Goal: Register for event/course

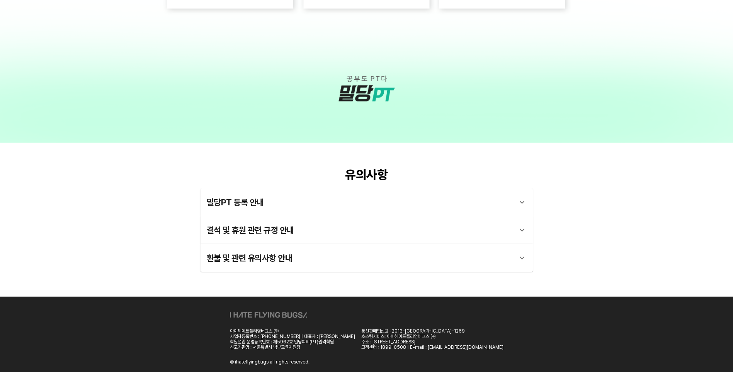
scroll to position [2091, 0]
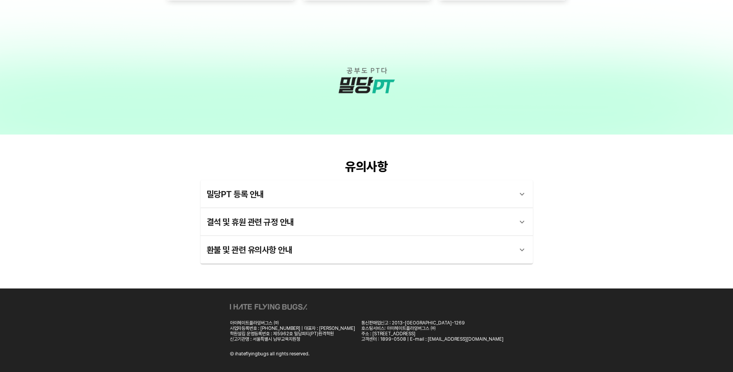
click at [241, 192] on div "밀당PT 등록 안내" at bounding box center [360, 194] width 306 height 19
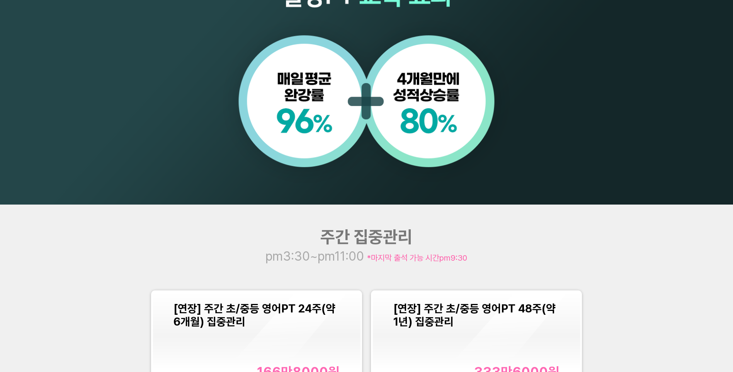
scroll to position [927, 0]
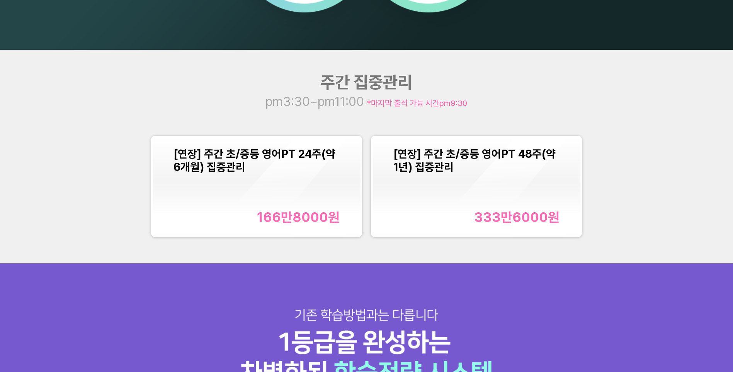
click at [350, 113] on div "주간 집중관리 pm3:30~pm11:00 *마지막 출석 가능 시간 pm9:30 [연장] 주간 초/중등 영어PT 24주(약 6개월) 집중관리 1…" at bounding box center [366, 156] width 733 height 213
click at [395, 104] on span "*마지막 출석 가능 시간 pm9:30" at bounding box center [417, 103] width 100 height 10
drag, startPoint x: 368, startPoint y: 125, endPoint x: 400, endPoint y: 140, distance: 35.1
click at [368, 126] on div "주간 집중관리 pm3:30~pm11:00 *마지막 출석 가능 시간 pm9:30 [연장] 주간 초/중등 영어PT 24주(약 6개월) 집중관리 1…" at bounding box center [366, 156] width 733 height 213
click at [405, 100] on span "*마지막 출석 가능 시간 pm9:30" at bounding box center [417, 103] width 100 height 10
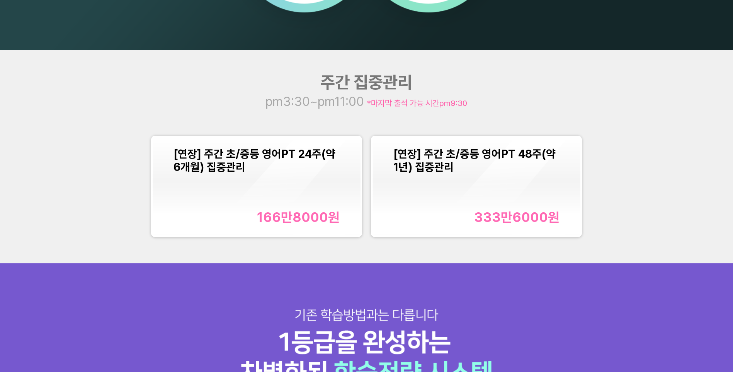
click at [319, 136] on div "[연장] 주간 초/중등 영어PT 24주(약 6개월) 집중관리 166만8000 원" at bounding box center [256, 187] width 211 height 102
click at [326, 197] on div "[연장] 주간 초/중등 영어PT 24주(약 6개월) 집중관리 166만8000 원" at bounding box center [256, 186] width 166 height 78
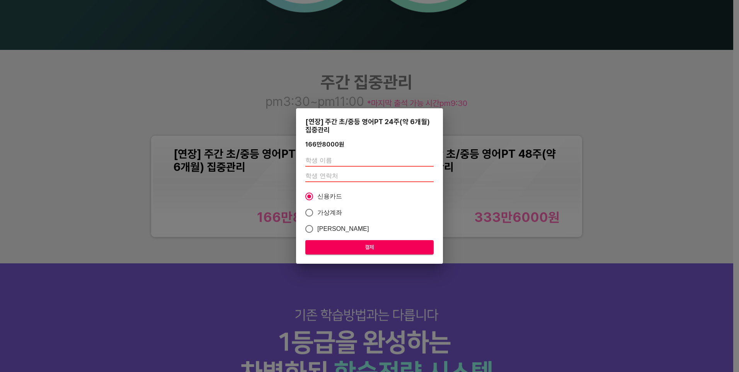
click at [530, 252] on div "[연장] 주간 초/중등 영어PT 24주(약 6개월) 집중관리 166만8000 원 신용카드 가상계좌 카카오페이 결제" at bounding box center [369, 186] width 739 height 372
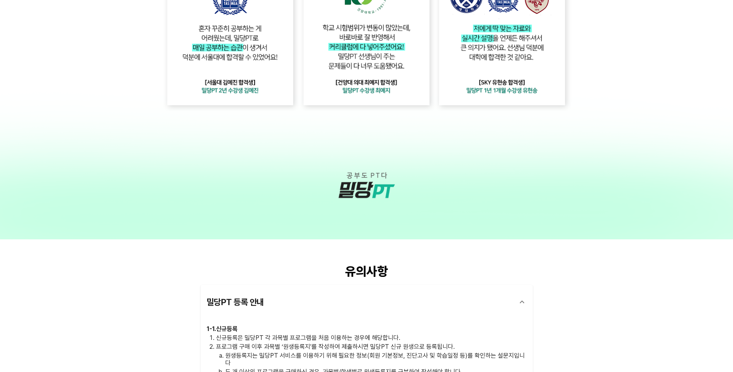
scroll to position [1979, 0]
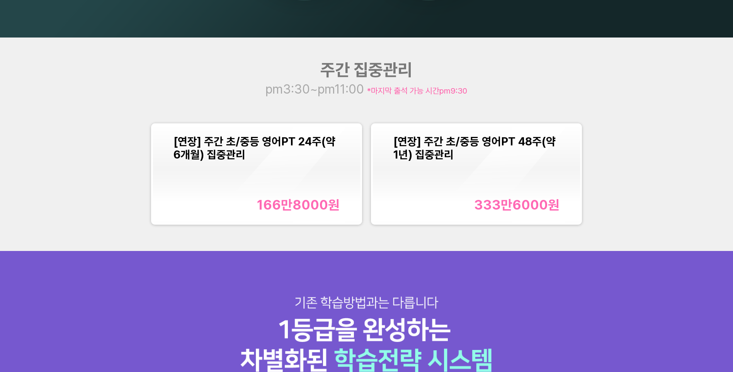
scroll to position [936, 0]
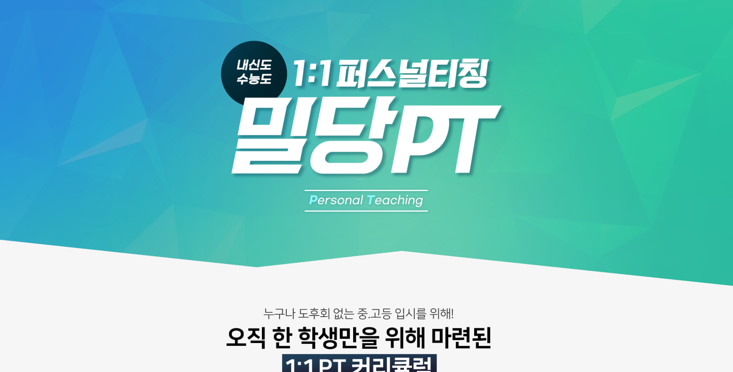
scroll to position [0, 0]
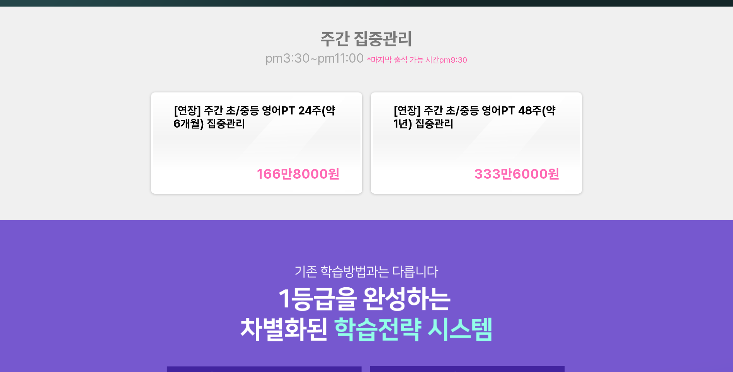
scroll to position [932, 0]
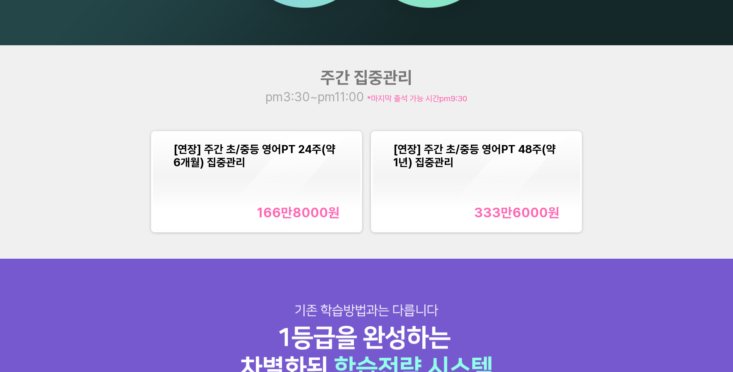
click at [279, 189] on div "[연장] 주간 초/중등 영어PT 24주(약 6개월) 집중관리 166만8000 원" at bounding box center [256, 182] width 166 height 78
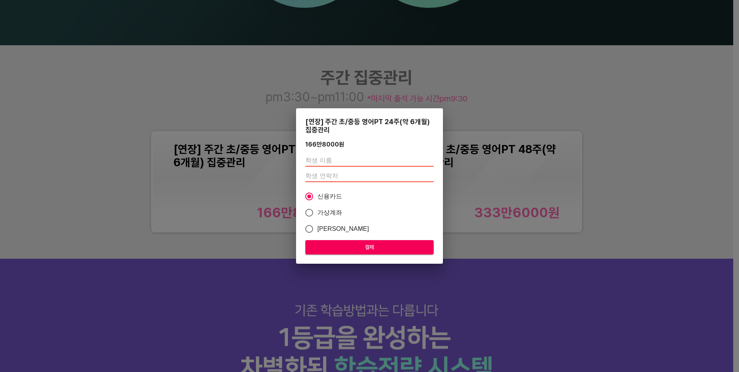
click at [346, 139] on div "[연장] 주간 초/중등 영어PT 24주(약 6개월) 집중관리 166만8000 원 신용카드 가상계좌 카카오페이 결제" at bounding box center [369, 185] width 147 height 155
click at [345, 143] on div "166만8000 원" at bounding box center [369, 144] width 128 height 7
click at [426, 95] on div "[연장] 주간 초/중등 영어PT 24주(약 6개월) 집중관리 166만8000 원 신용카드 가상계좌 카카오페이 결제" at bounding box center [369, 186] width 739 height 372
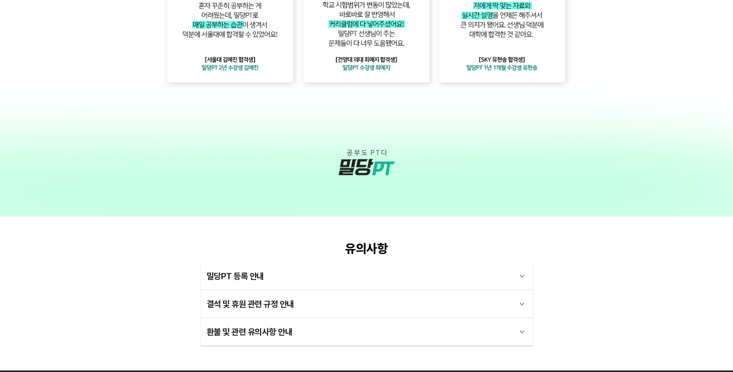
scroll to position [2091, 0]
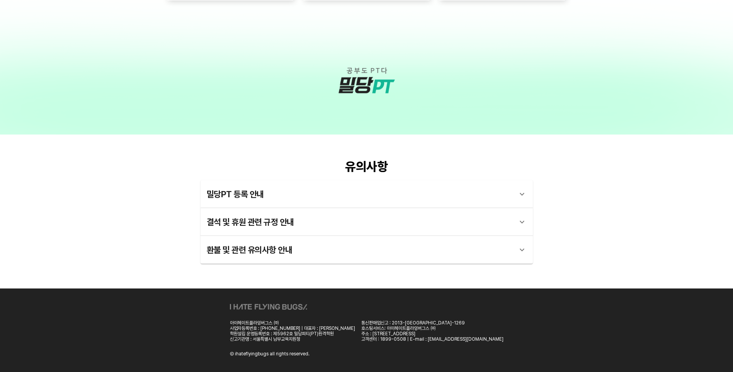
click at [252, 198] on div "밀당PT 등록 안내" at bounding box center [360, 194] width 306 height 19
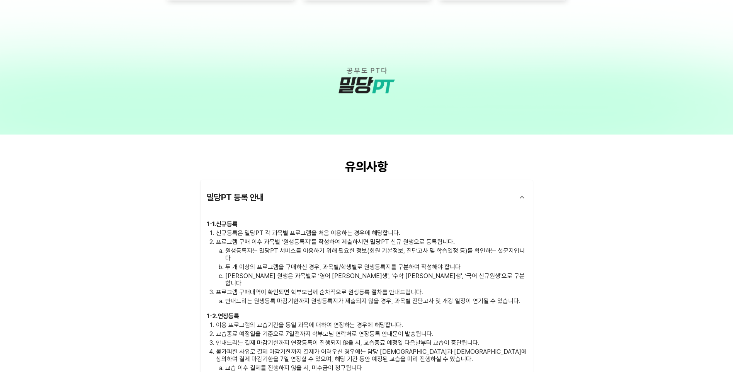
click at [321, 330] on p "교습종료 예정일을 기준으로 7일전까지 학부모님 연락처로 연장등록 안내문이 발송됩니다." at bounding box center [371, 333] width 311 height 7
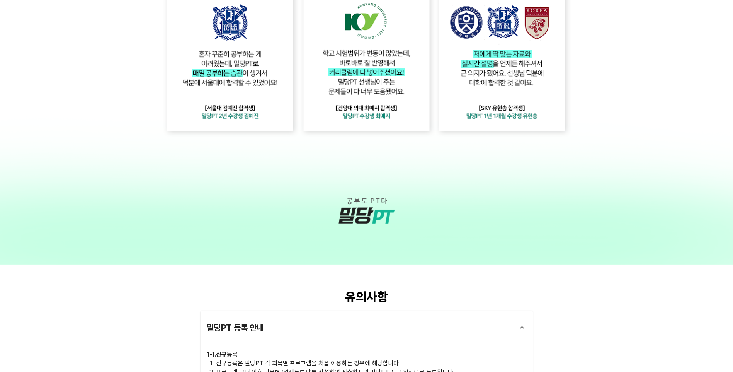
scroll to position [1859, 0]
